Goal: Task Accomplishment & Management: Manage account settings

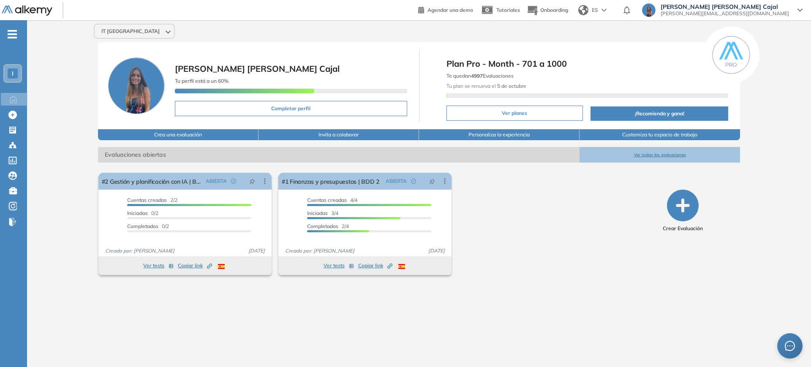
click at [767, 17] on div "[PERSON_NAME] [PERSON_NAME] Cajal [PERSON_NAME][EMAIL_ADDRESS][DOMAIN_NAME]" at bounding box center [722, 10] width 174 height 15
click at [767, 14] on span "[PERSON_NAME][EMAIL_ADDRESS][DOMAIN_NAME]" at bounding box center [725, 13] width 128 height 7
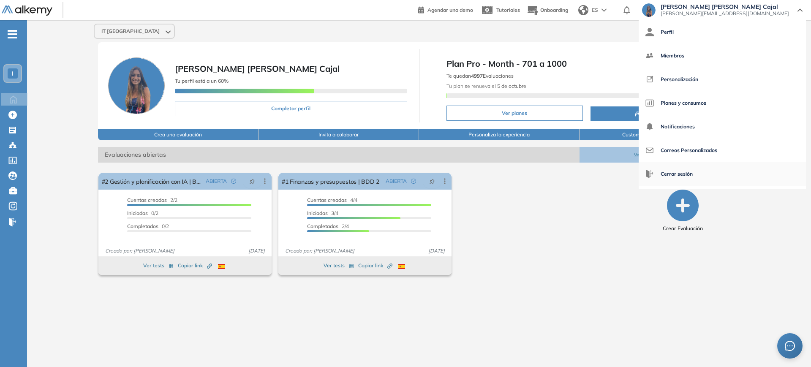
click at [693, 180] on span "Cerrar sesión" at bounding box center [677, 174] width 32 height 20
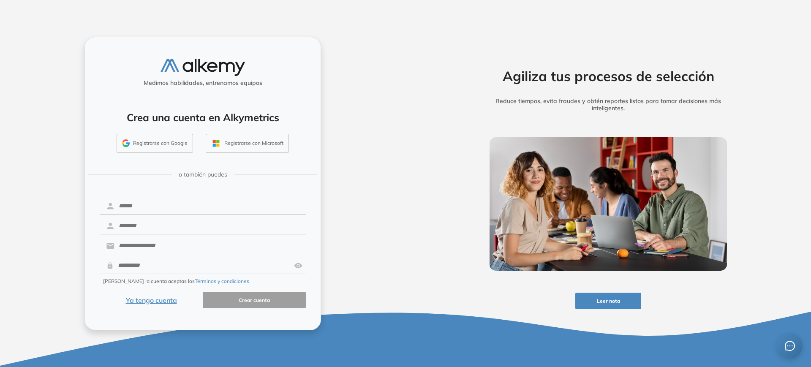
click at [158, 304] on button "Ya tengo cuenta" at bounding box center [151, 300] width 103 height 16
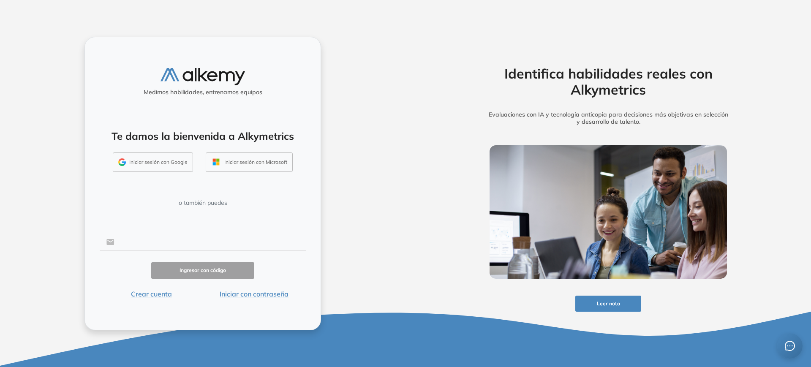
click at [150, 235] on input "text" at bounding box center [209, 242] width 191 height 16
paste input "**********"
type input "**********"
click at [242, 296] on button "Iniciar con contraseña" at bounding box center [254, 294] width 103 height 10
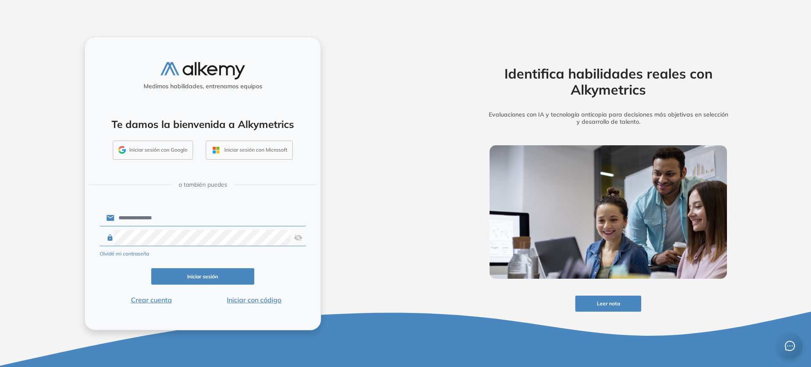
click at [293, 240] on div at bounding box center [203, 238] width 206 height 16
click at [300, 240] on img at bounding box center [298, 238] width 8 height 16
click at [228, 280] on button "Iniciar sesión" at bounding box center [202, 276] width 103 height 16
